Goal: Task Accomplishment & Management: Complete application form

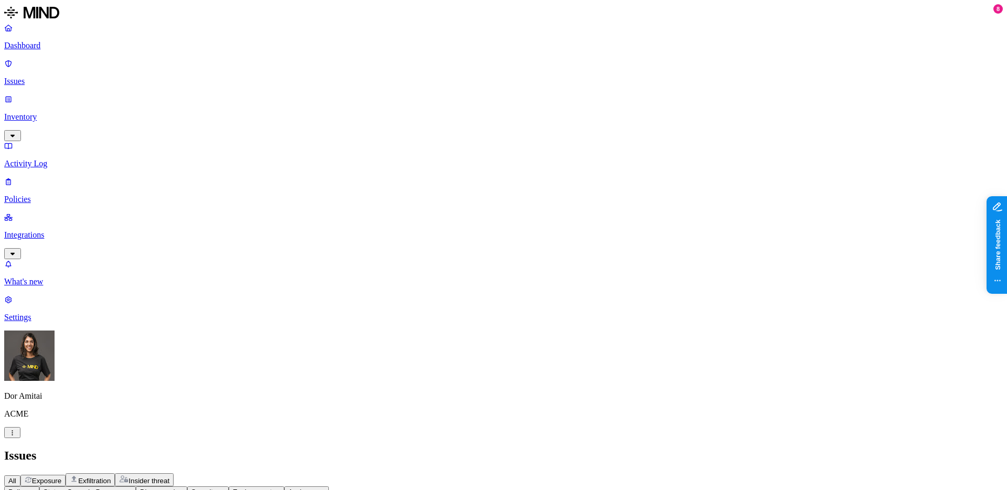
click at [44, 50] on p "Dashboard" at bounding box center [503, 45] width 998 height 9
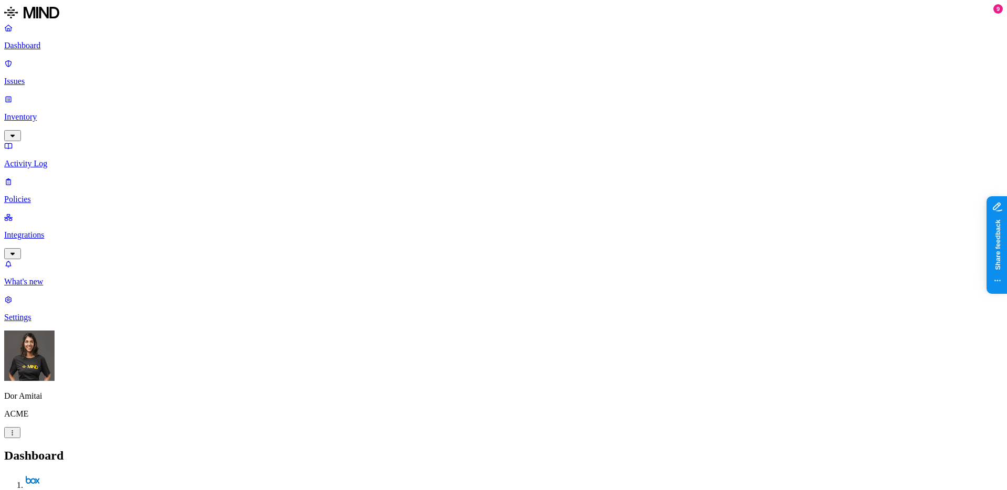
click at [67, 322] on p "Settings" at bounding box center [503, 316] width 998 height 9
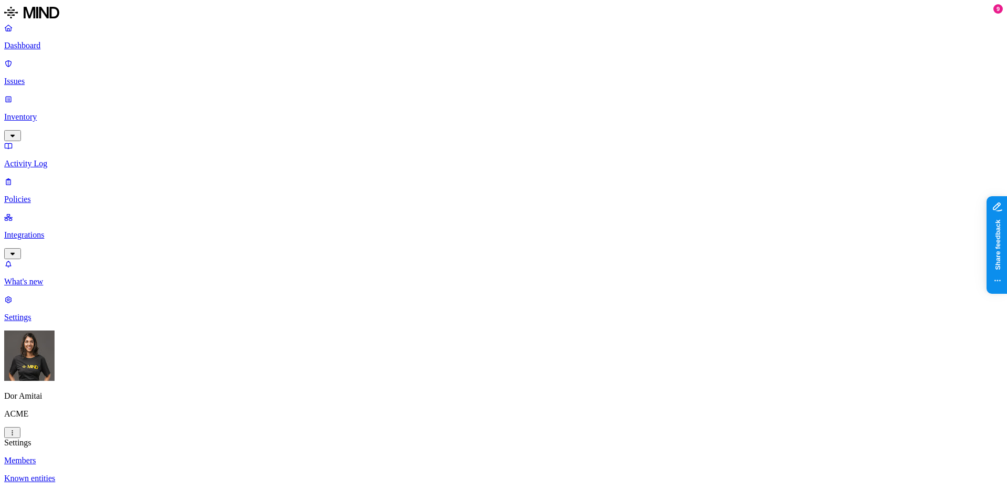
click at [45, 195] on p "Policies" at bounding box center [503, 199] width 998 height 9
click at [62, 473] on button "Create Policy" at bounding box center [33, 478] width 58 height 11
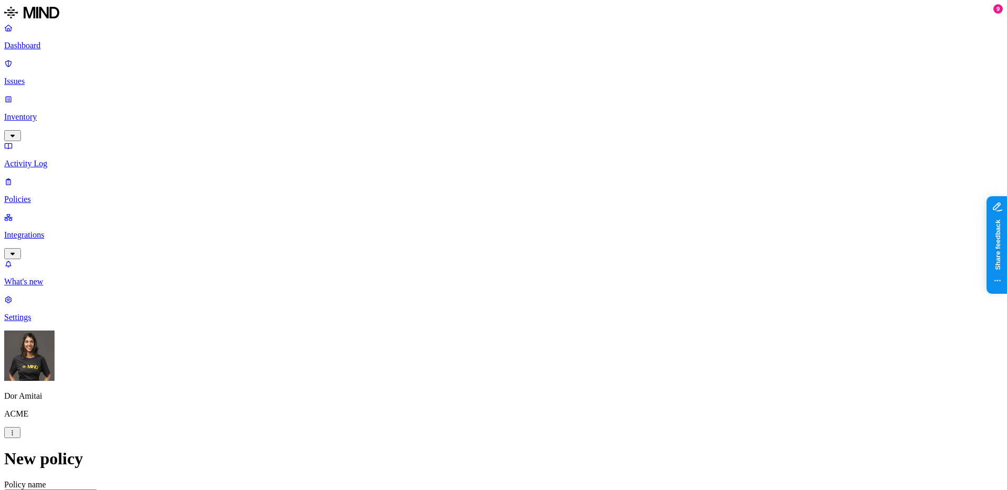
click at [454, 296] on label "Web Category" at bounding box center [459, 298] width 31 height 18
click at [449, 296] on icon at bounding box center [451, 295] width 7 height 6
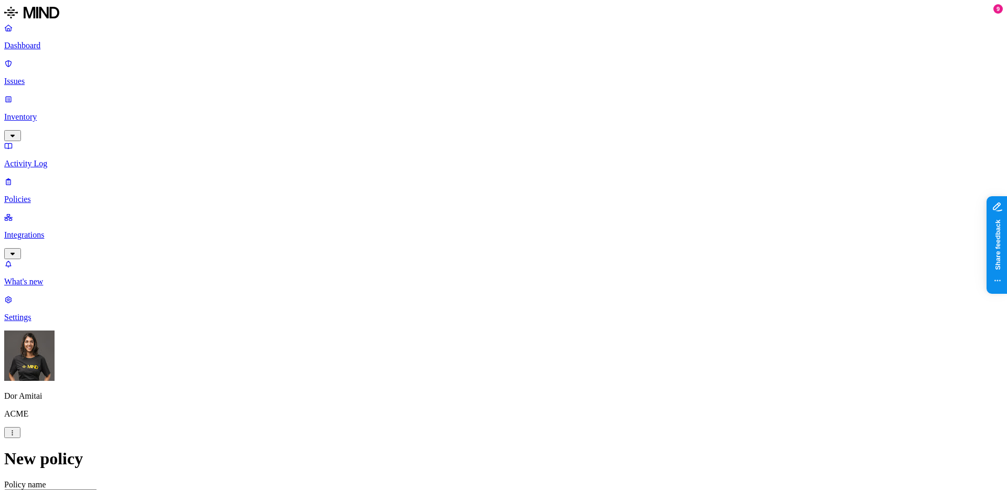
click at [456, 298] on label "Web Category" at bounding box center [459, 298] width 31 height 18
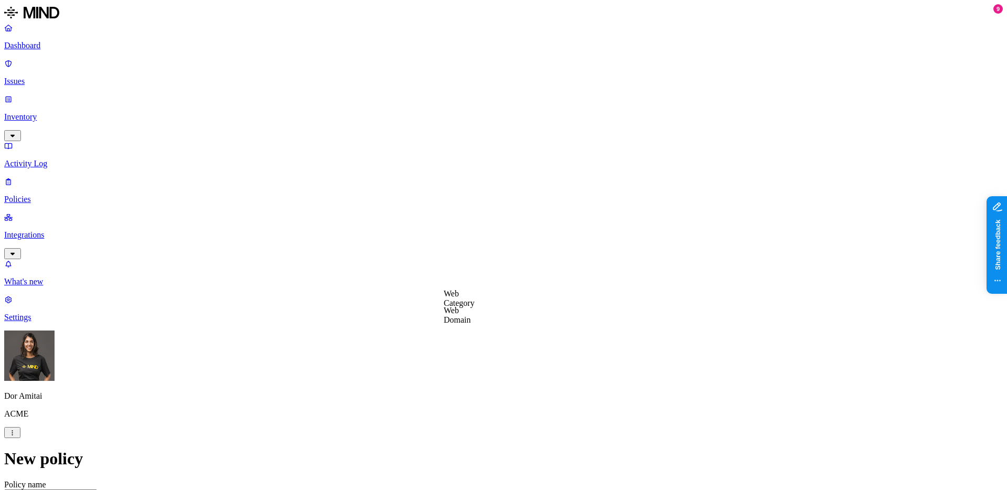
click at [469, 314] on label "Web Domain" at bounding box center [457, 315] width 27 height 18
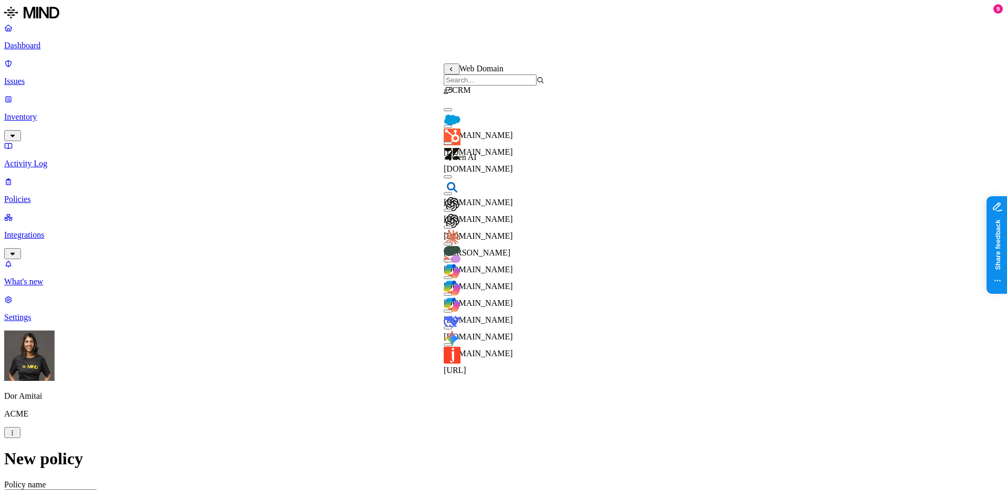
scroll to position [52, 0]
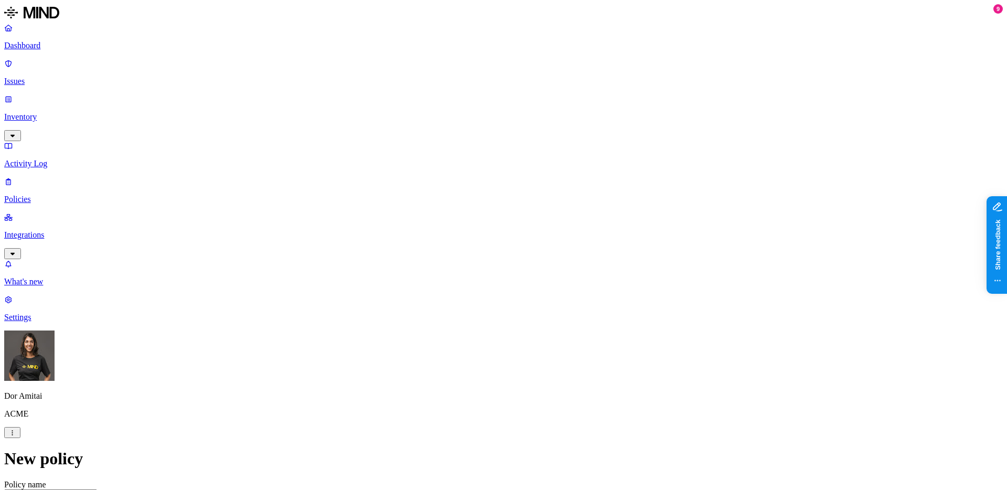
click at [445, 254] on label "Classification" at bounding box center [448, 249] width 46 height 9
click at [447, 299] on div "PII" at bounding box center [475, 303] width 101 height 20
click at [433, 318] on img at bounding box center [429, 314] width 8 height 8
click at [446, 338] on span "Secret" at bounding box center [435, 341] width 21 height 9
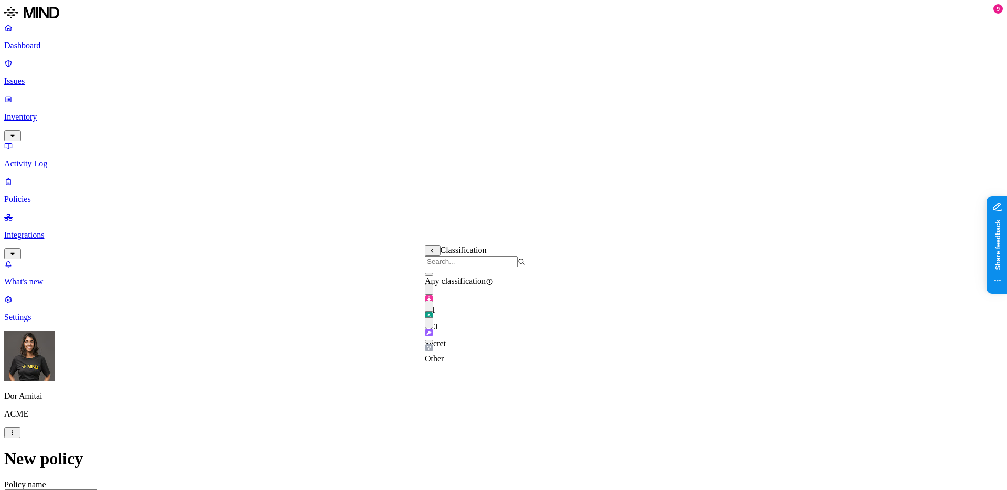
click at [51, 195] on p "Policies" at bounding box center [503, 199] width 998 height 9
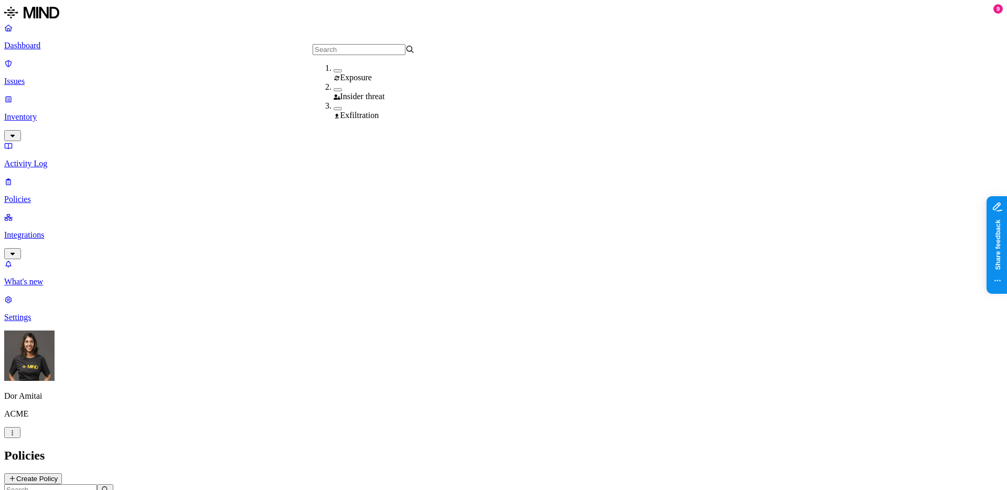
click at [421, 448] on h2 "Policies" at bounding box center [503, 455] width 998 height 14
click at [62, 473] on button "Create Policy" at bounding box center [33, 478] width 58 height 11
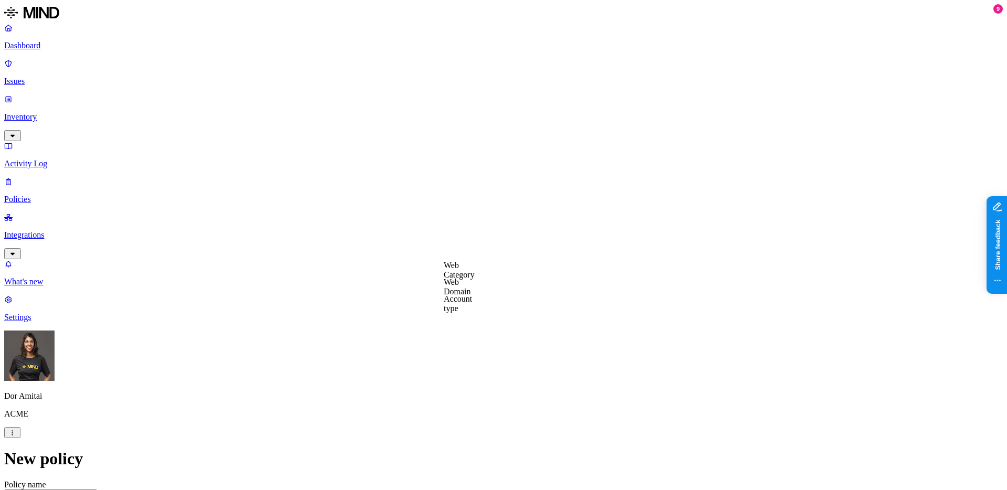
click at [464, 301] on label "Account type" at bounding box center [458, 303] width 28 height 18
click at [457, 264] on div "Account type" at bounding box center [474, 266] width 60 height 11
click at [454, 266] on icon at bounding box center [451, 267] width 7 height 6
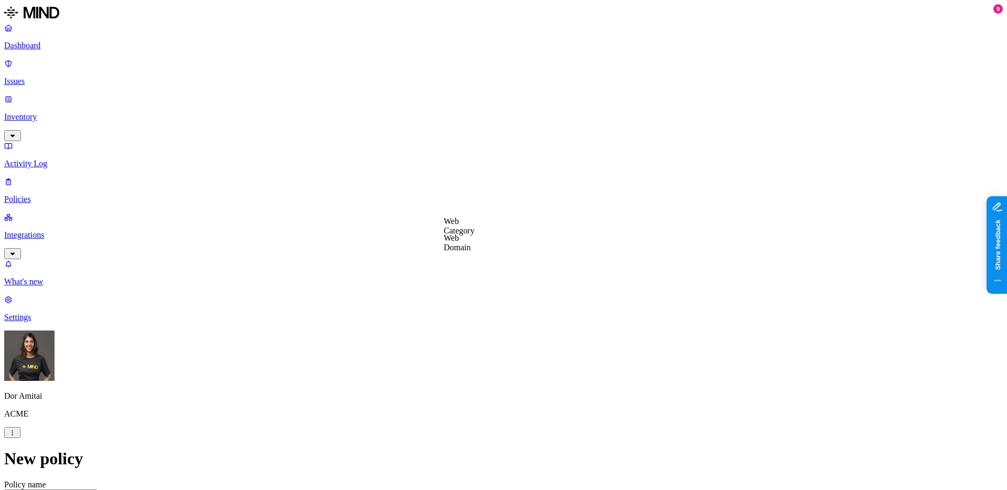
click at [440, 204] on label "Data type" at bounding box center [433, 198] width 16 height 18
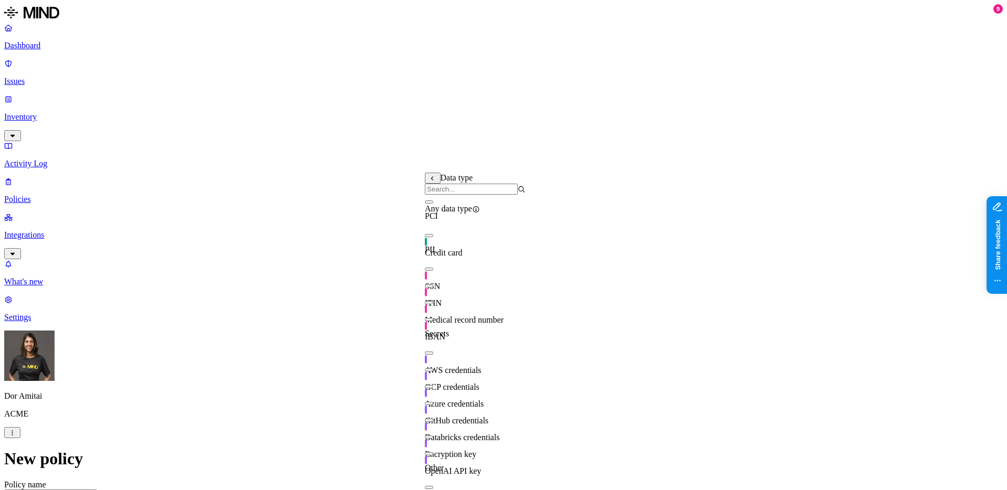
scroll to position [185, 0]
click at [430, 181] on icon at bounding box center [432, 179] width 7 height 6
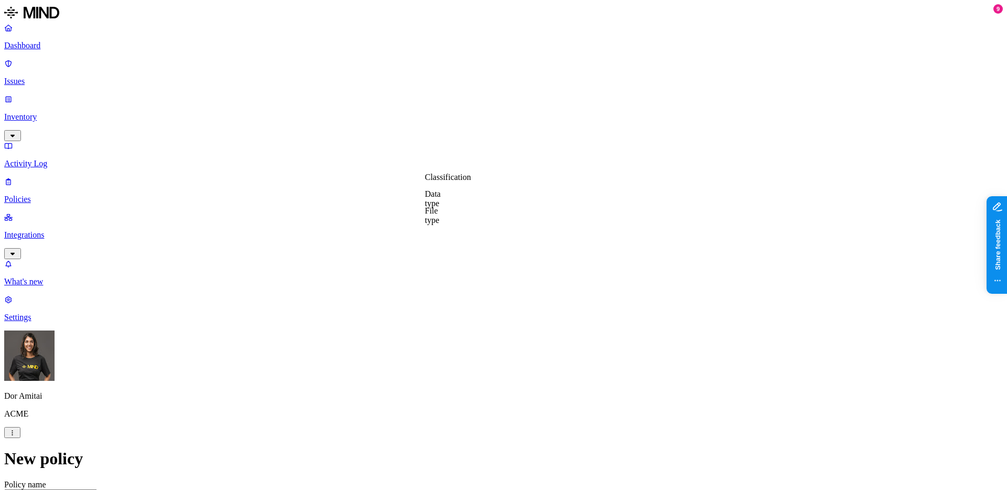
click at [443, 181] on label "Classification" at bounding box center [448, 176] width 46 height 9
click at [433, 229] on img at bounding box center [429, 225] width 8 height 8
click at [466, 256] on div "PCI" at bounding box center [475, 242] width 101 height 29
click at [465, 228] on div "PII" at bounding box center [475, 226] width 101 height 31
click at [438, 250] on span "PCI" at bounding box center [431, 254] width 13 height 9
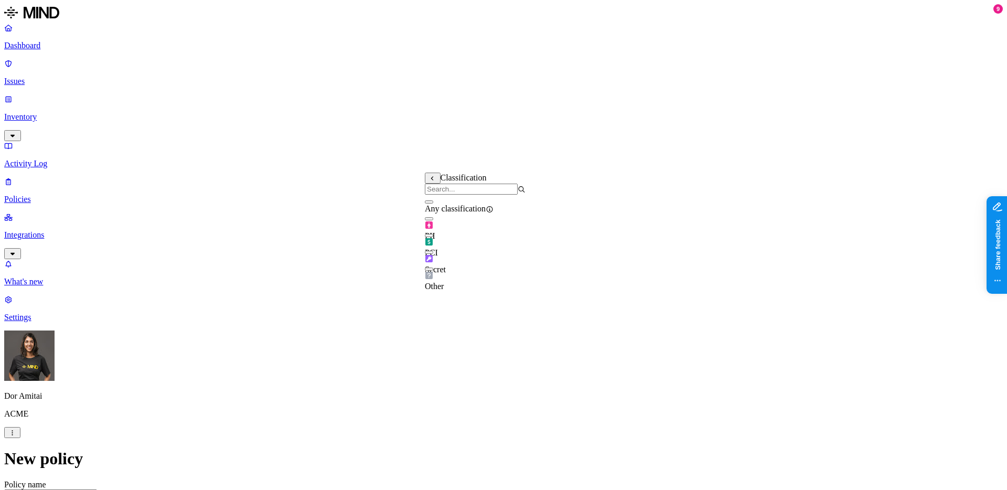
click at [435, 180] on icon at bounding box center [432, 179] width 7 height 6
click at [440, 197] on label "Data type" at bounding box center [433, 198] width 16 height 18
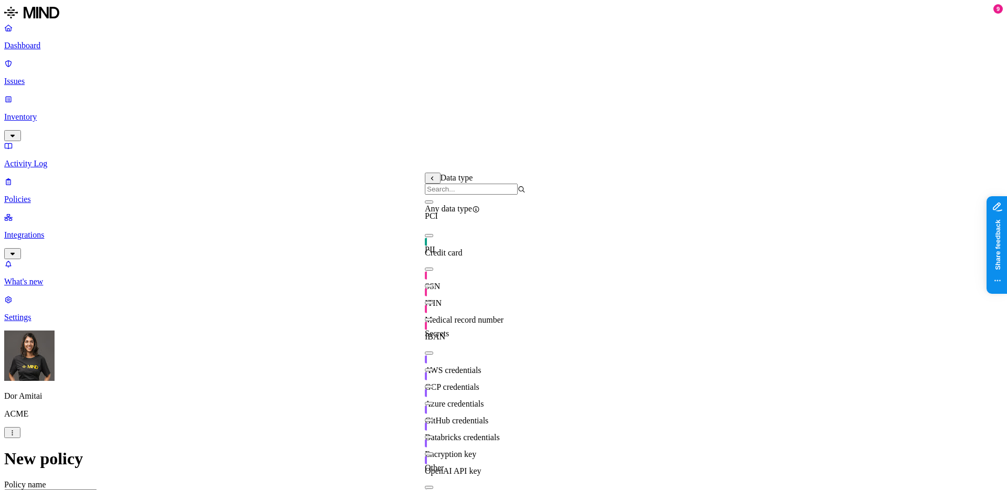
scroll to position [0, 0]
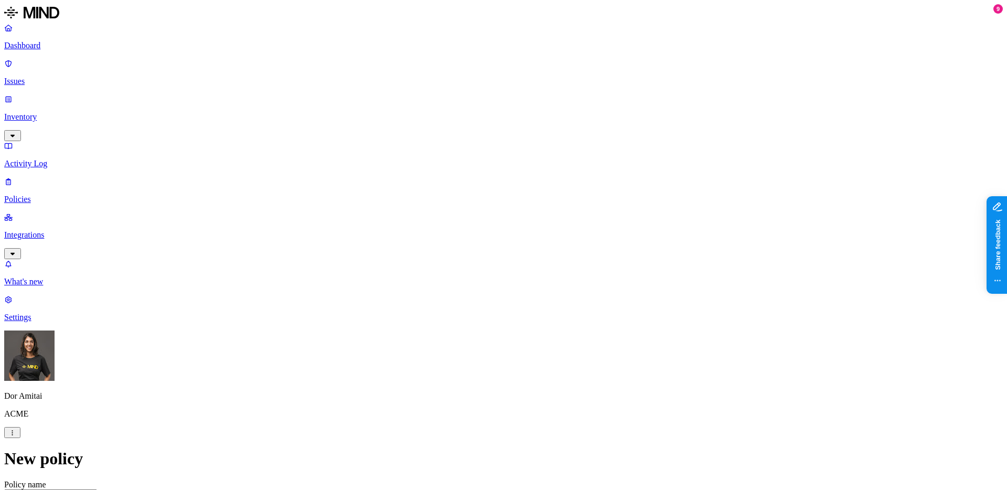
click at [443, 181] on label "Classification" at bounding box center [448, 176] width 46 height 9
